Goal: Find contact information: Find contact information

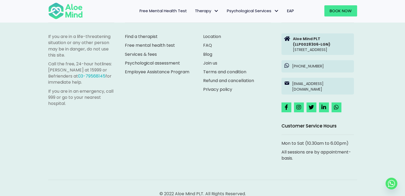
scroll to position [1465, 0]
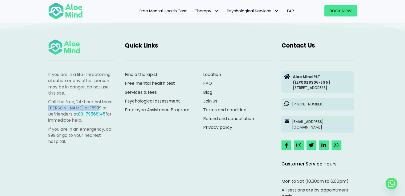
drag, startPoint x: 48, startPoint y: 108, endPoint x: 92, endPoint y: 108, distance: 43.4
click at [92, 108] on p "Call the free, 24-hour hotlines: [PERSON_NAME] at 15999 or Befrienders at 03-79…" at bounding box center [81, 111] width 66 height 25
copy p "[PERSON_NAME] at 15999"
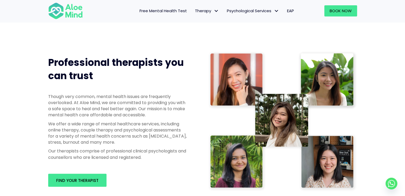
scroll to position [258, 0]
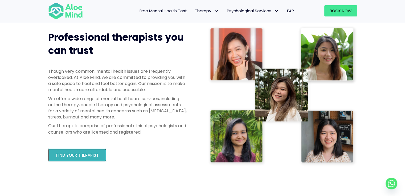
click at [65, 153] on span "Find your therapist" at bounding box center [77, 156] width 42 height 6
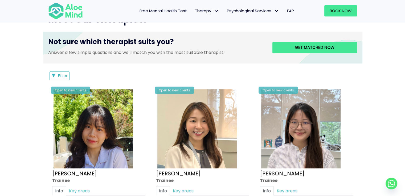
scroll to position [53, 0]
